Goal: Information Seeking & Learning: Find specific page/section

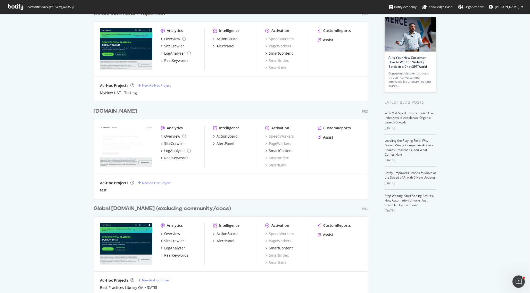
scroll to position [41, 0]
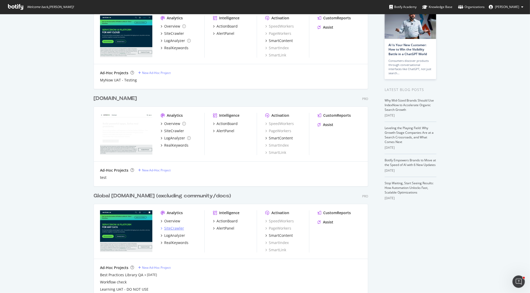
click at [180, 227] on div "SiteCrawler" at bounding box center [174, 228] width 20 height 5
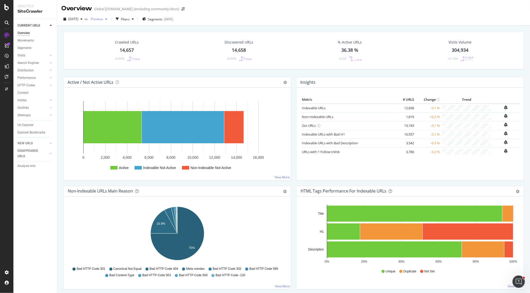
click at [109, 16] on div "Previous" at bounding box center [99, 19] width 21 height 8
click at [119, 38] on div "[DATE]" at bounding box center [115, 37] width 33 height 5
click at [79, 43] on div "Crawled URLs 14,657 -0.04%" at bounding box center [126, 50] width 111 height 27
click at [29, 125] on div "Url Explorer" at bounding box center [26, 125] width 16 height 5
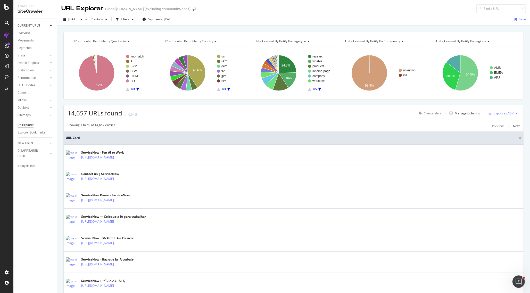
click at [490, 3] on div "URL Explorer Global [DOMAIN_NAME] (excluding community/docs)" at bounding box center [293, 6] width 473 height 13
click at [490, 6] on input at bounding box center [502, 8] width 50 height 9
paste input "now-assist-for-itom-implementation-guide"
type input "now-assist-for-itom-implementation-guide"
click at [517, 281] on icon "Open Intercom Messenger" at bounding box center [519, 282] width 9 height 9
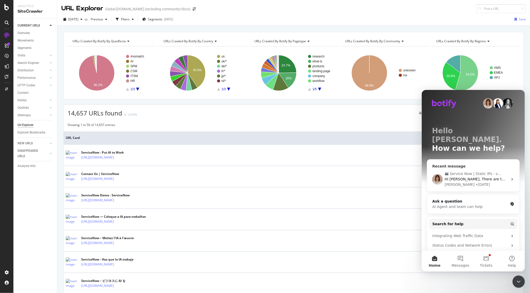
click at [469, 176] on div "Hi [PERSON_NAME], There are two projects currently not configured with Static I…" at bounding box center [476, 178] width 63 height 5
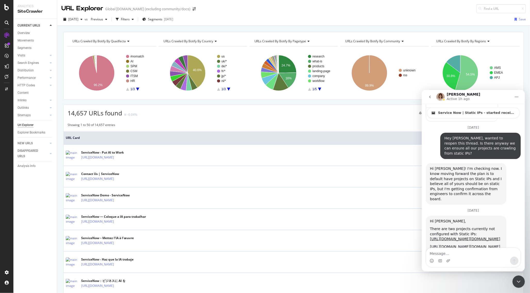
scroll to position [608, 0]
click at [430, 95] on icon "go back" at bounding box center [430, 96] width 2 height 3
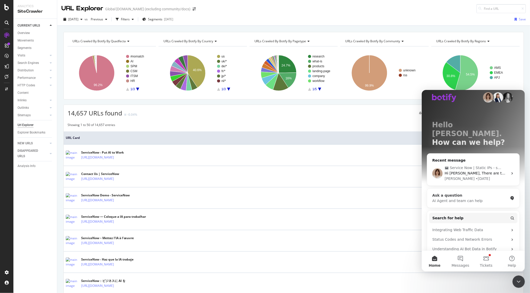
scroll to position [9, 0]
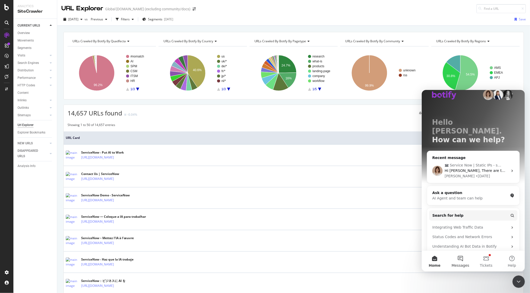
click at [462, 262] on button "Messages" at bounding box center [461, 261] width 26 height 21
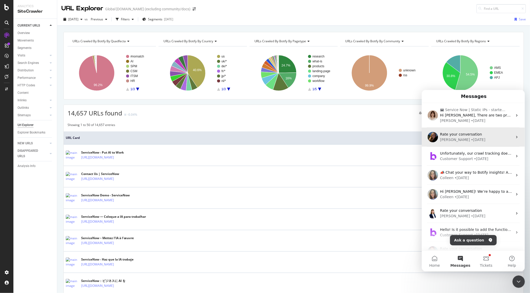
click at [471, 140] on div "• [DATE]" at bounding box center [478, 139] width 14 height 5
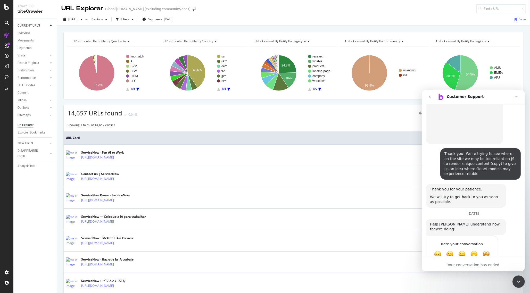
scroll to position [341, 0]
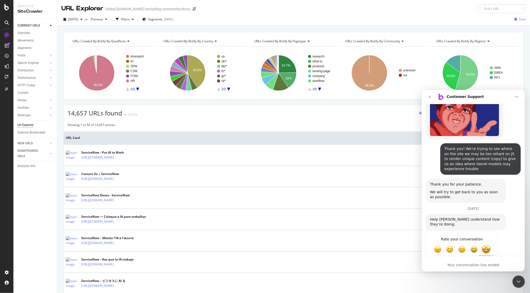
click at [488, 245] on span "Amazing" at bounding box center [486, 249] width 9 height 9
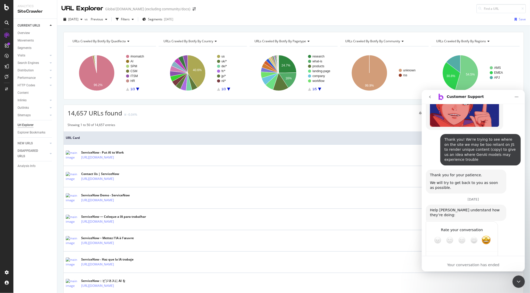
scroll to position [355, 0]
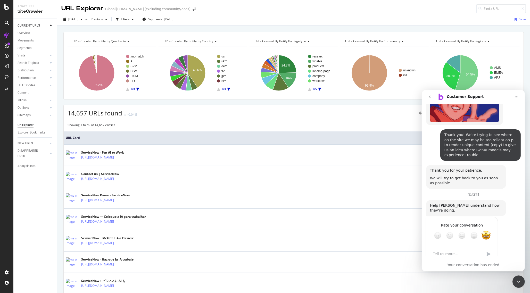
click at [466, 262] on div "Your conversation has ended" at bounding box center [473, 264] width 103 height 5
click at [469, 263] on div "Your conversation has ended" at bounding box center [473, 264] width 103 height 5
click at [469, 253] on div "[DATE] Hello, can we please turn off JS on this crawl? [URL][DOMAIN_NAME] [PERS…" at bounding box center [473, 20] width 103 height 503
click at [494, 264] on div "Your conversation has ended" at bounding box center [473, 264] width 103 height 5
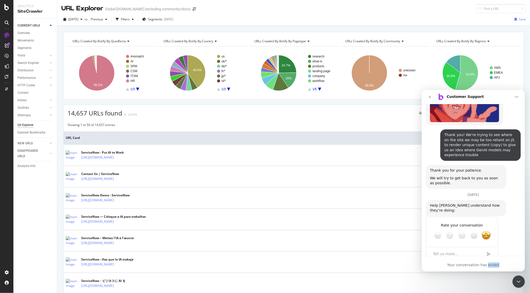
click at [429, 96] on icon "go back" at bounding box center [430, 97] width 4 height 4
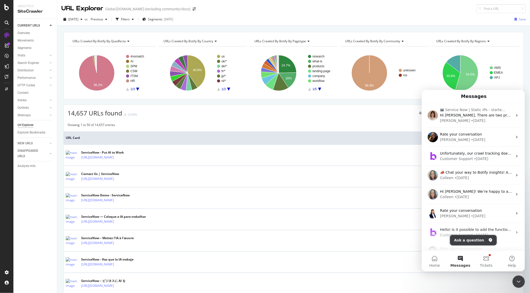
click at [466, 239] on button "Ask a question" at bounding box center [473, 240] width 47 height 10
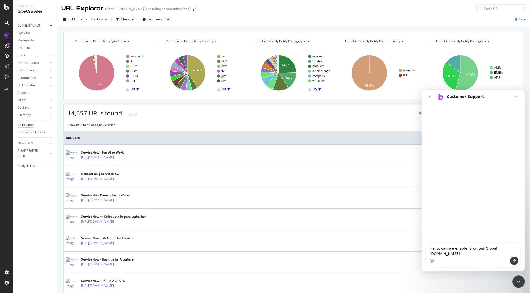
click at [491, 247] on textarea "Hello, can we enable JS on our Globel [DOMAIN_NAME]" at bounding box center [473, 250] width 94 height 14
click at [454, 249] on textarea "Hello, can we enable JS on our Global [DOMAIN_NAME]" at bounding box center [473, 250] width 94 height 14
click at [464, 256] on textarea "Hello, can we re-enable JS on our Global [DOMAIN_NAME]" at bounding box center [473, 250] width 94 height 14
type textarea "Hello, can we re-enable JS on our Global [DOMAIN_NAME] (excluding community/doc…"
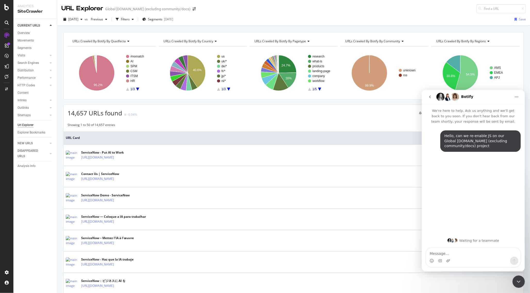
click at [90, 31] on div "URLs Crawled By Botify By quadfecta Chart (by Value) Table Expand Export as CSV…" at bounding box center [293, 32] width 473 height 12
click at [517, 283] on icon "Close Intercom Messenger" at bounding box center [519, 282] width 6 height 6
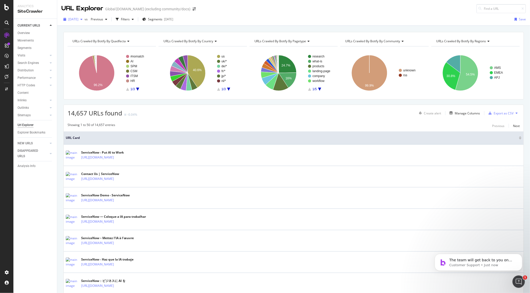
click at [78, 19] on span "[DATE]" at bounding box center [73, 19] width 10 height 4
click at [82, 15] on button "[DATE]" at bounding box center [72, 19] width 23 height 8
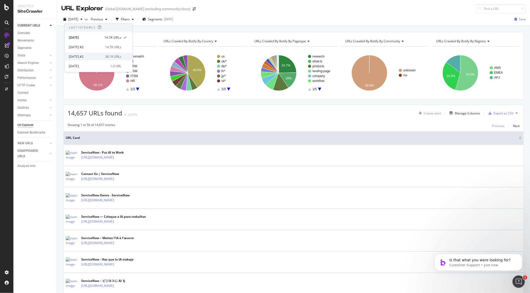
click at [95, 53] on div "[DATE] #2 38.1K URLs" at bounding box center [99, 56] width 68 height 7
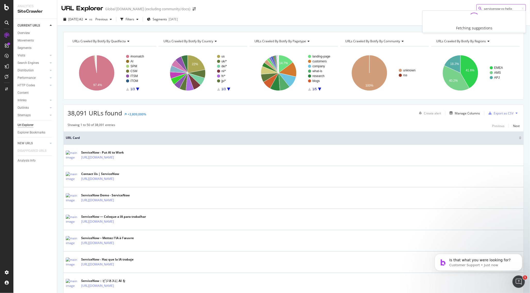
type input "servicenow-vs-helix"
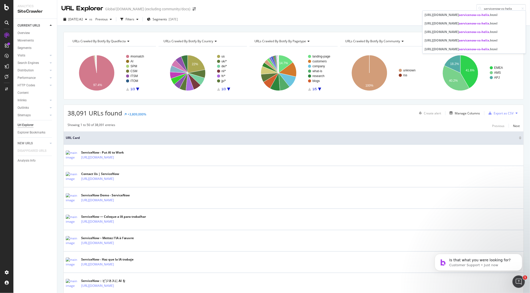
click at [334, 21] on div "[DATE] #2 vs Previous Filters Segments [DATE] Save" at bounding box center [293, 20] width 473 height 10
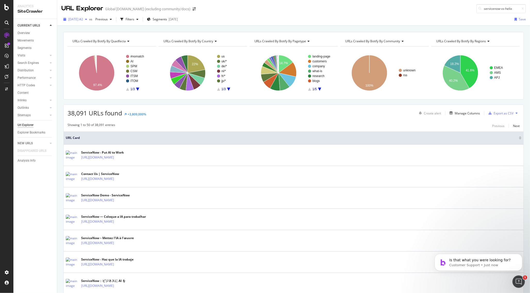
click at [75, 20] on span "[DATE] #2" at bounding box center [75, 19] width 15 height 4
click at [134, 17] on div "Filters" at bounding box center [130, 19] width 9 height 4
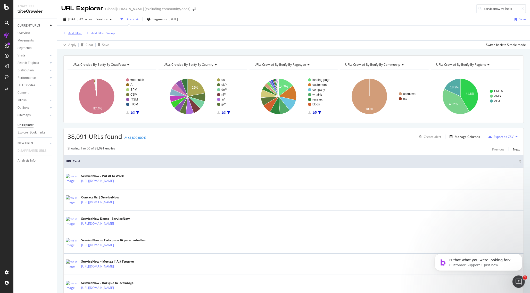
click at [73, 30] on div "Add Filter" at bounding box center [71, 33] width 21 height 6
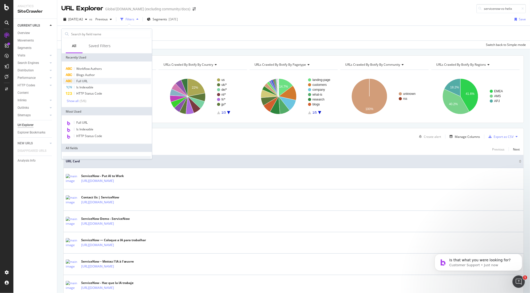
click at [91, 82] on div "Full URL" at bounding box center [107, 81] width 88 height 6
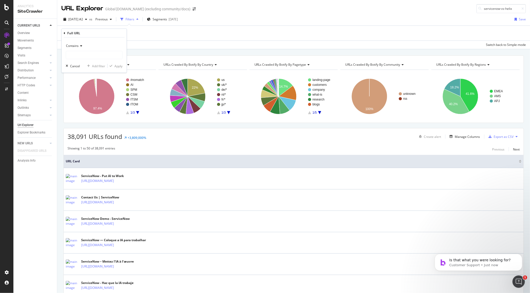
click at [79, 59] on div "Contains Cancel Add filter Apply" at bounding box center [94, 55] width 65 height 35
click at [80, 57] on input "text" at bounding box center [94, 55] width 56 height 8
type input "servicenow-vs-helix"
click at [119, 64] on div "Apply" at bounding box center [119, 66] width 8 height 4
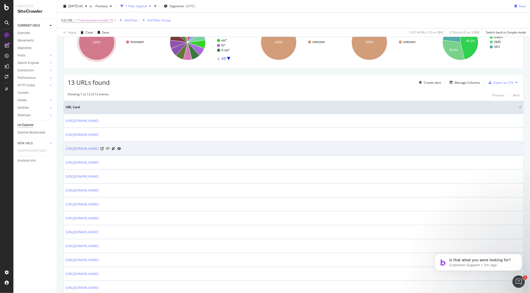
scroll to position [84, 0]
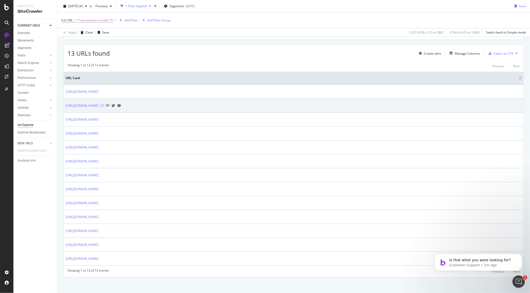
click at [104, 105] on icon at bounding box center [102, 105] width 3 height 3
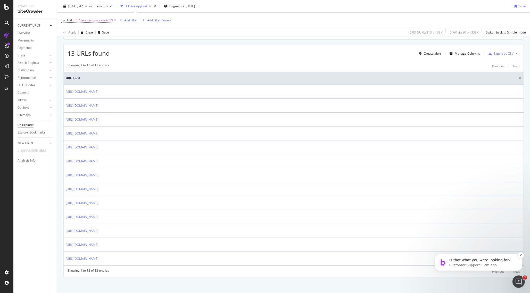
click at [457, 262] on p "Is that what you were looking for?" at bounding box center [482, 260] width 67 height 5
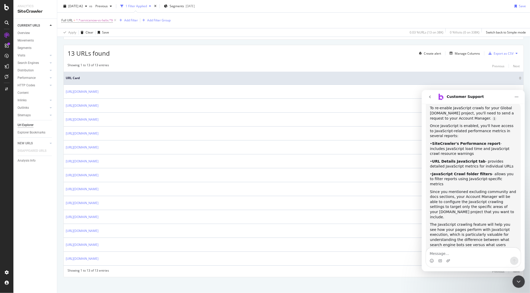
scroll to position [95, 0]
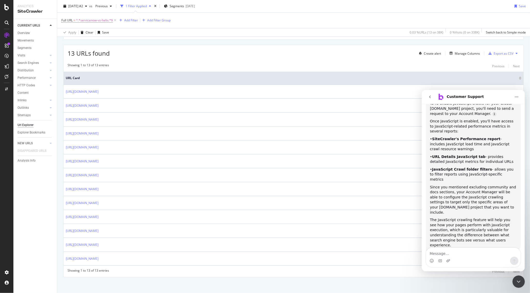
click at [456, 256] on textarea "Message…" at bounding box center [473, 252] width 94 height 9
type textarea "talk to human"
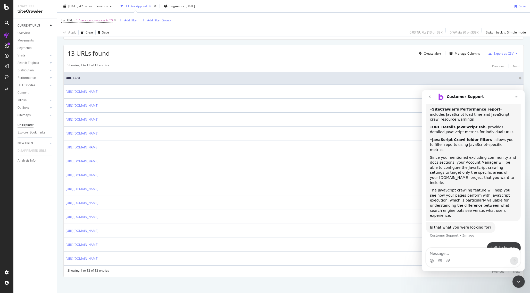
scroll to position [127, 0]
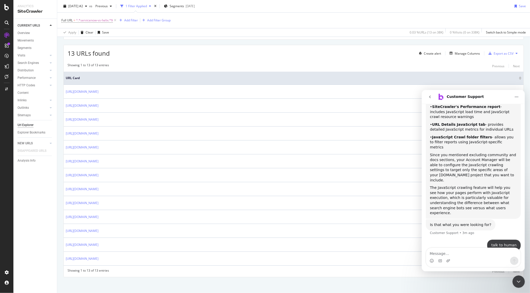
click at [521, 282] on icon "Close Intercom Messenger" at bounding box center [519, 282] width 6 height 6
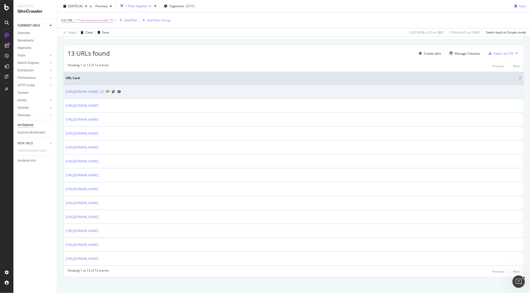
click at [104, 90] on icon at bounding box center [102, 91] width 3 height 3
